Goal: Navigation & Orientation: Find specific page/section

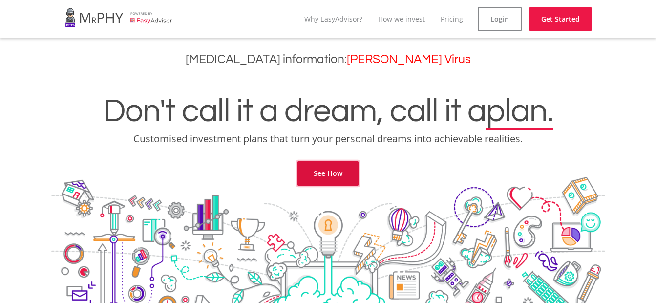
click at [325, 175] on link "See How" at bounding box center [327, 173] width 61 height 24
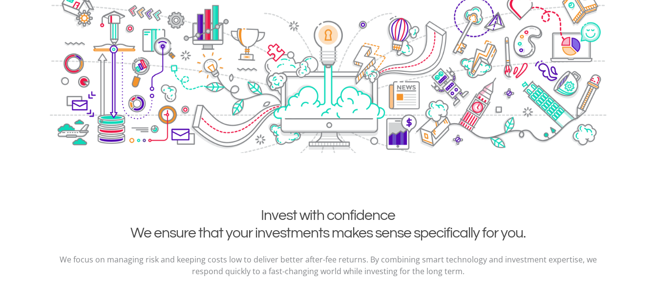
scroll to position [6, 0]
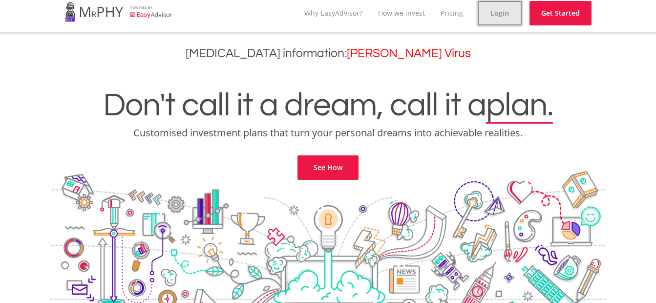
click at [499, 14] on link "Login" at bounding box center [499, 13] width 44 height 24
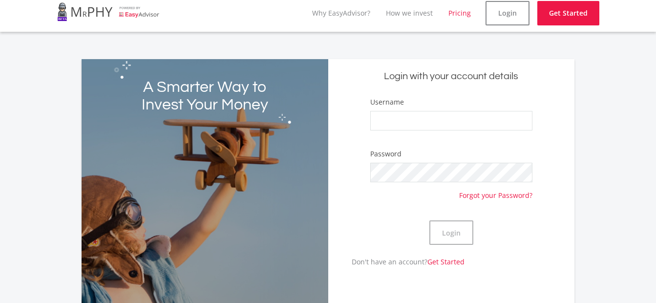
click at [468, 15] on link "Pricing" at bounding box center [459, 12] width 22 height 9
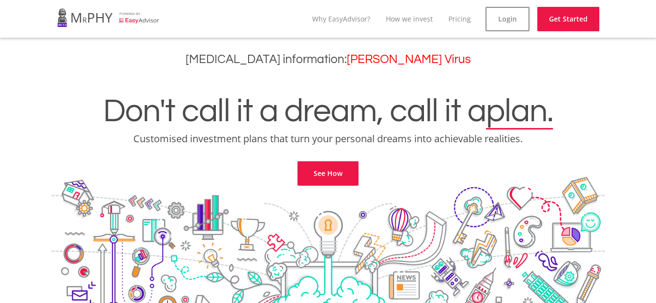
scroll to position [1786, 0]
